Goal: Information Seeking & Learning: Find specific fact

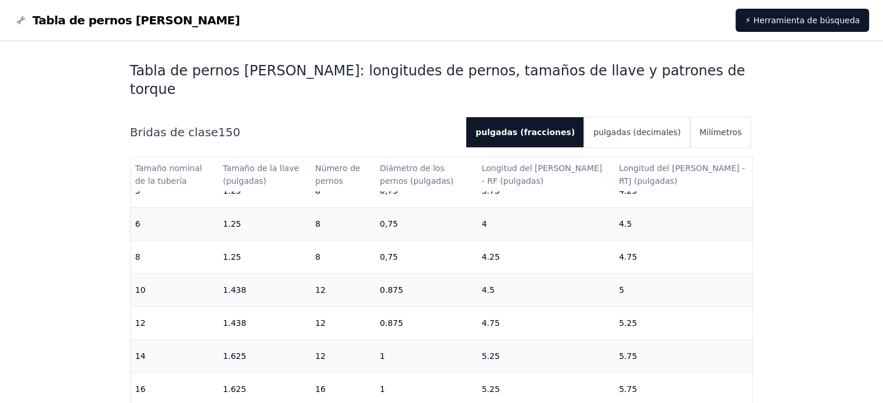
scroll to position [348, 0]
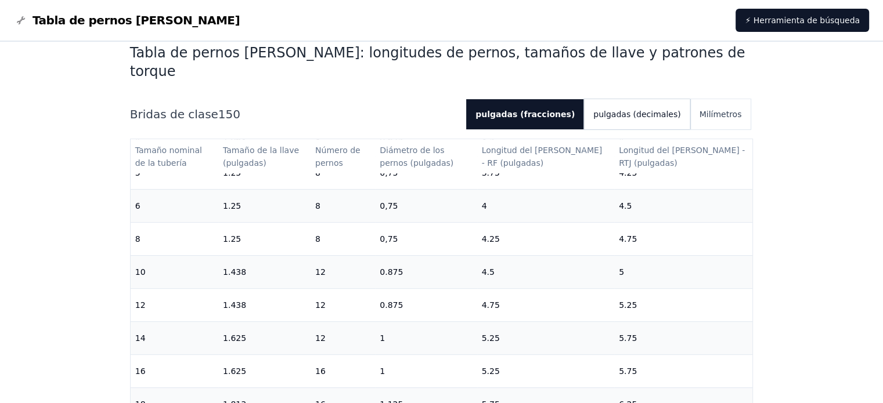
click at [655, 110] on font "pulgadas (decimales)" at bounding box center [636, 114] width 87 height 9
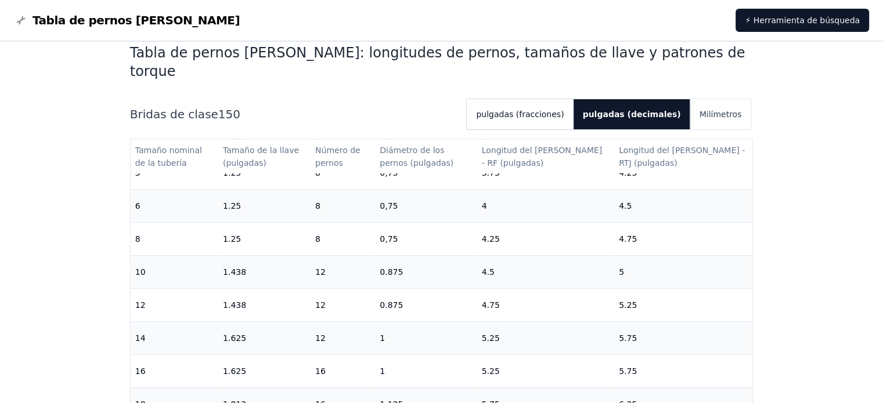
click at [573, 104] on button "pulgadas (fracciones)" at bounding box center [520, 114] width 106 height 30
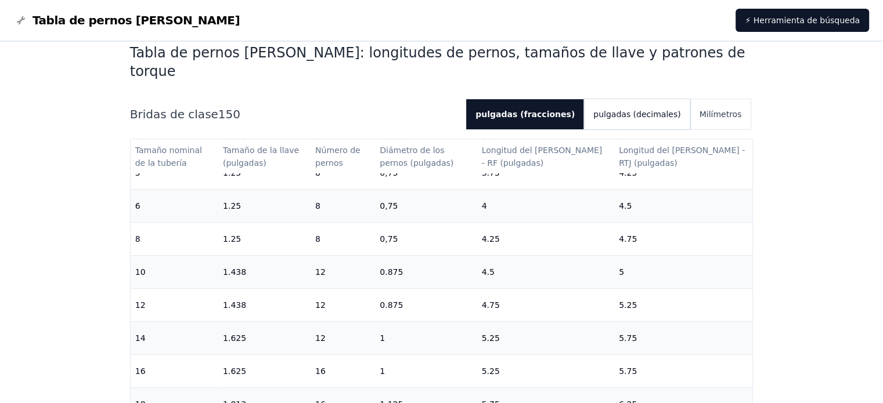
click at [624, 110] on font "pulgadas (decimales)" at bounding box center [636, 114] width 87 height 9
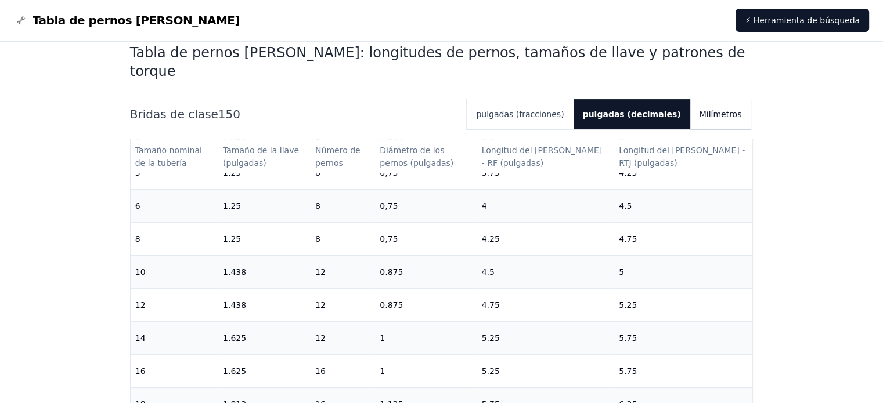
click at [722, 99] on button "Milímetros" at bounding box center [720, 114] width 61 height 30
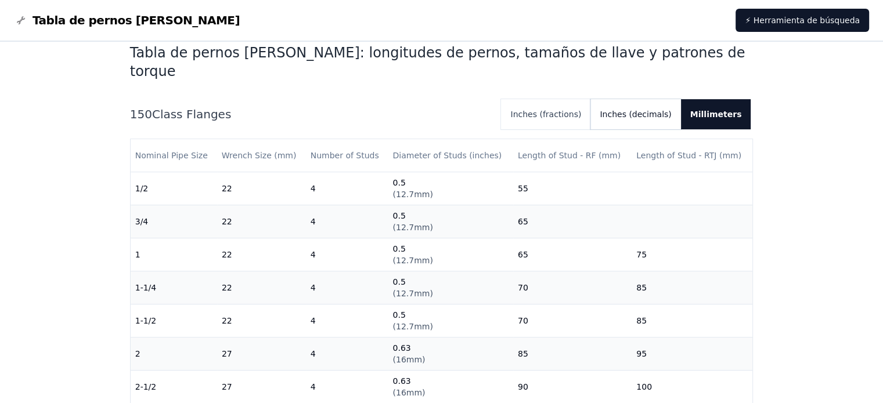
click at [664, 99] on button "Inches (decimals)" at bounding box center [635, 114] width 90 height 30
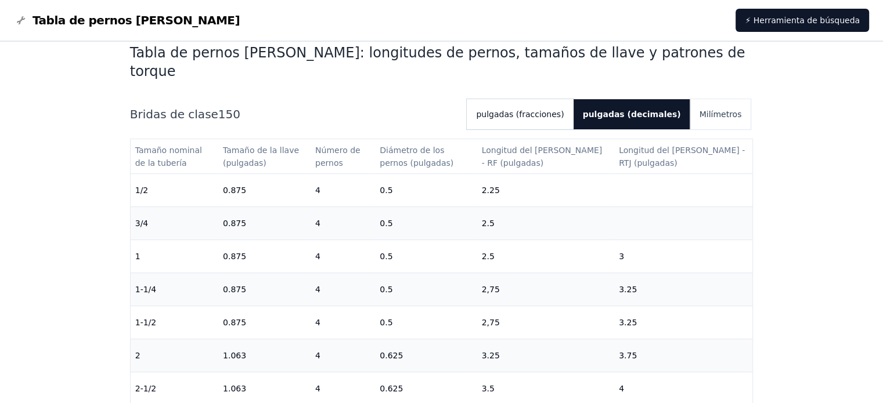
click at [546, 110] on font "pulgadas (fracciones)" at bounding box center [520, 114] width 88 height 9
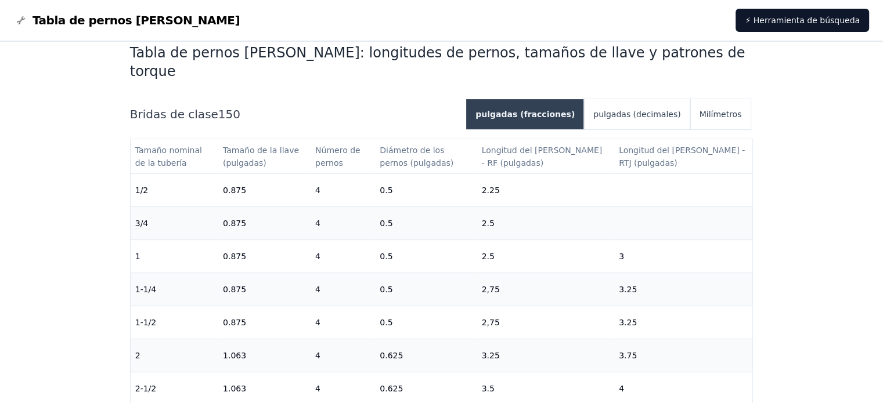
click at [563, 110] on font "pulgadas (fracciones)" at bounding box center [524, 114] width 99 height 9
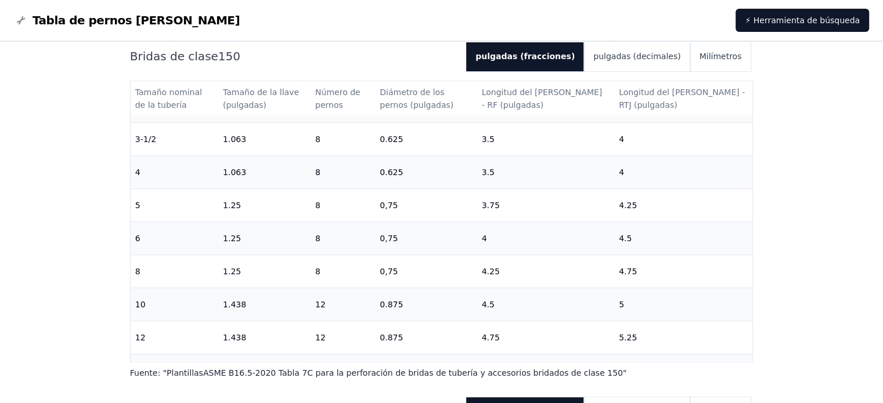
scroll to position [268, 0]
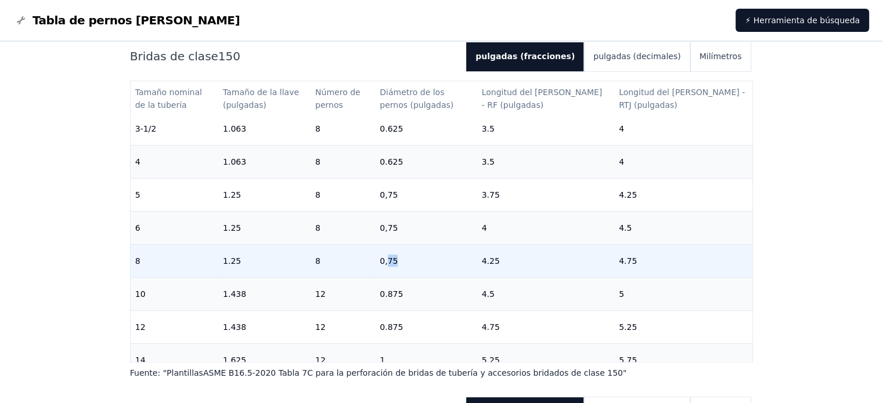
drag, startPoint x: 410, startPoint y: 248, endPoint x: 432, endPoint y: 257, distance: 23.4
click at [432, 257] on td "0,75" at bounding box center [426, 260] width 102 height 33
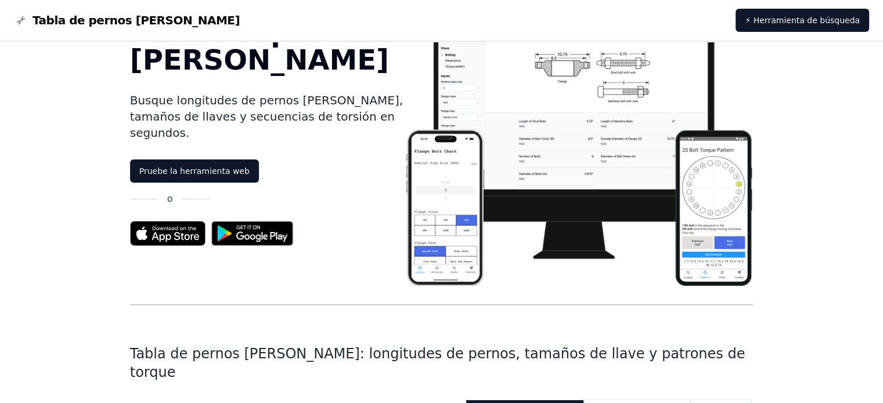
scroll to position [0, 0]
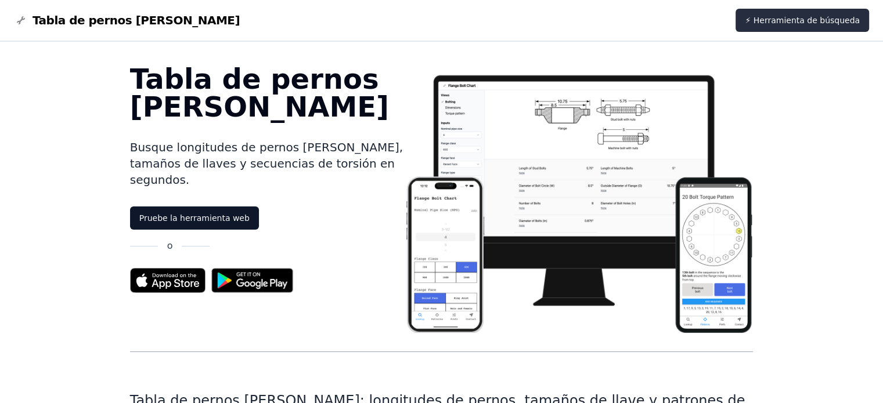
click at [826, 21] on font "⚡ Herramienta de búsqueda" at bounding box center [802, 20] width 115 height 9
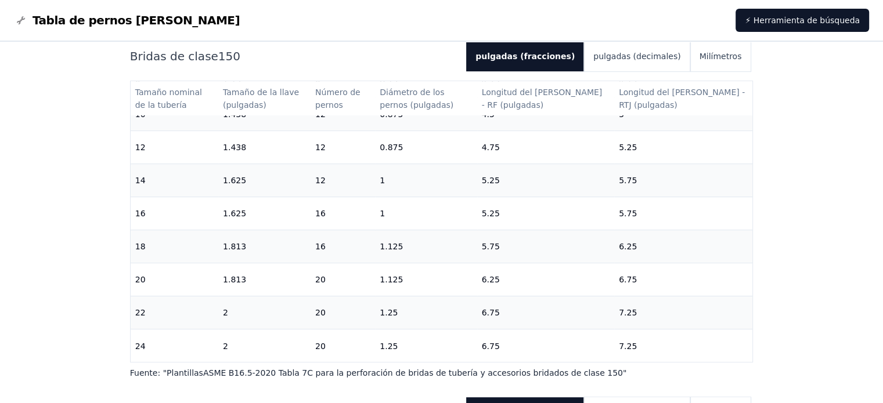
scroll to position [459, 0]
